Goal: Task Accomplishment & Management: Complete application form

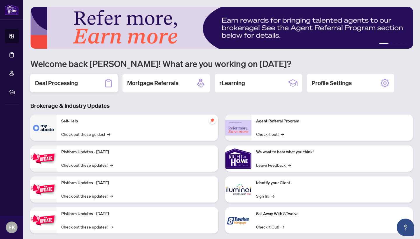
click at [64, 84] on h2 "Deal Processing" at bounding box center [56, 83] width 43 height 8
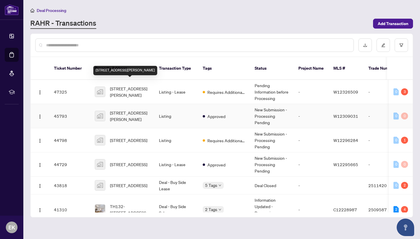
click at [129, 110] on span "[STREET_ADDRESS][PERSON_NAME]" at bounding box center [130, 116] width 40 height 13
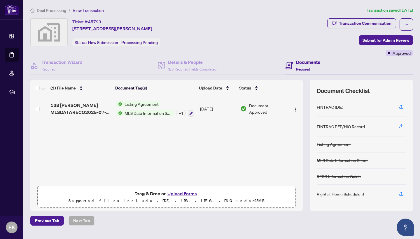
click at [179, 193] on button "Upload Forms" at bounding box center [182, 194] width 33 height 8
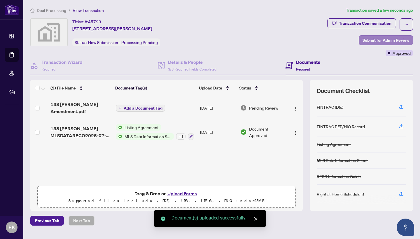
click at [386, 38] on span "Submit for Admin Review" at bounding box center [386, 40] width 47 height 9
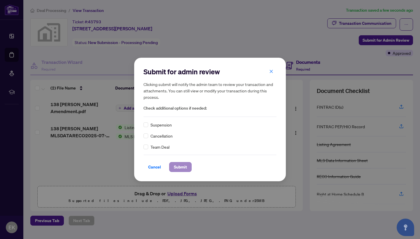
click at [182, 167] on span "Submit" at bounding box center [180, 166] width 13 height 9
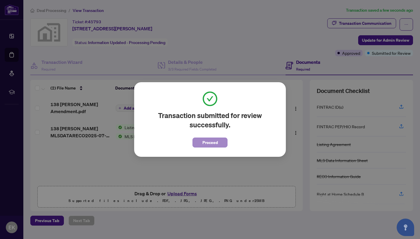
click at [203, 144] on span "Proceed" at bounding box center [209, 142] width 15 height 9
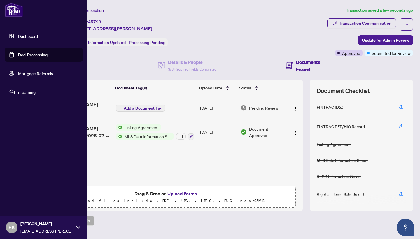
click at [18, 34] on link "Dashboard" at bounding box center [28, 36] width 20 height 5
